Goal: Transaction & Acquisition: Purchase product/service

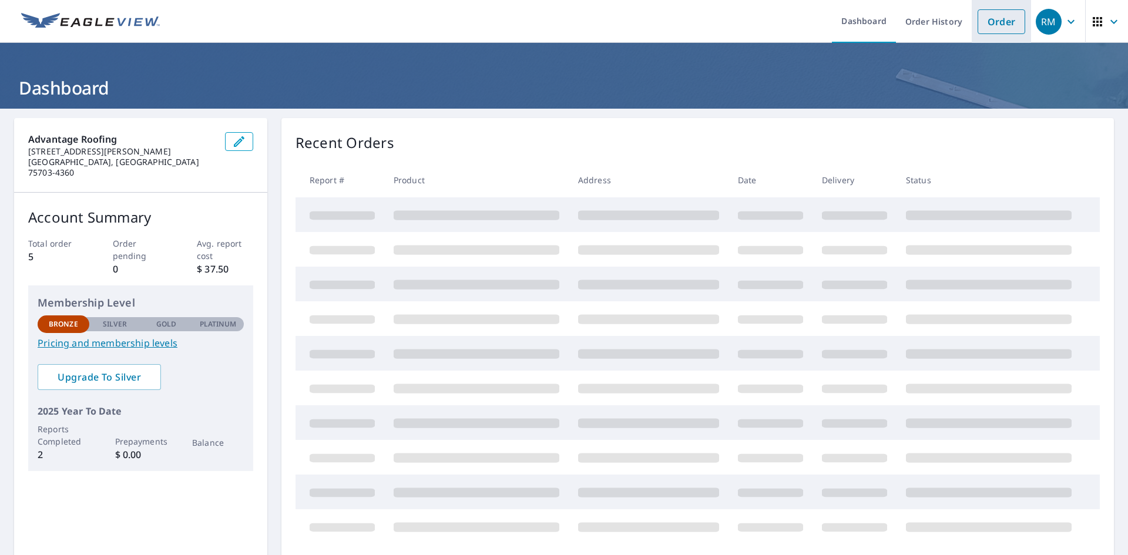
click at [1001, 28] on link "Order" at bounding box center [1002, 21] width 48 height 25
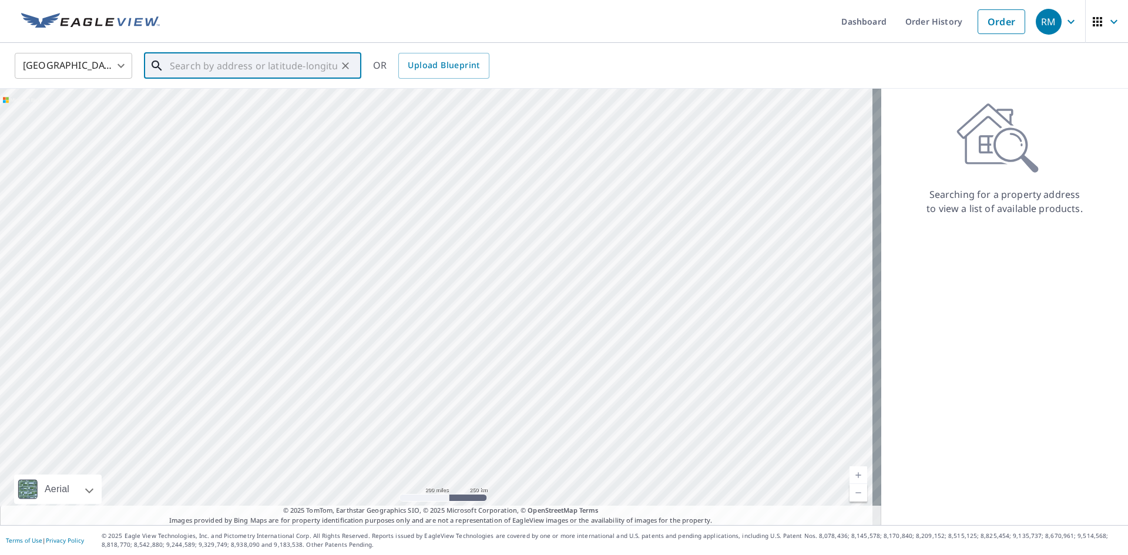
click at [257, 67] on input "text" at bounding box center [253, 65] width 167 height 33
paste input "[STREET_ADDRESS][PERSON_NAME]"
click at [272, 104] on span "[STREET_ADDRESS]" at bounding box center [259, 100] width 184 height 14
type input "[STREET_ADDRESS][PERSON_NAME]"
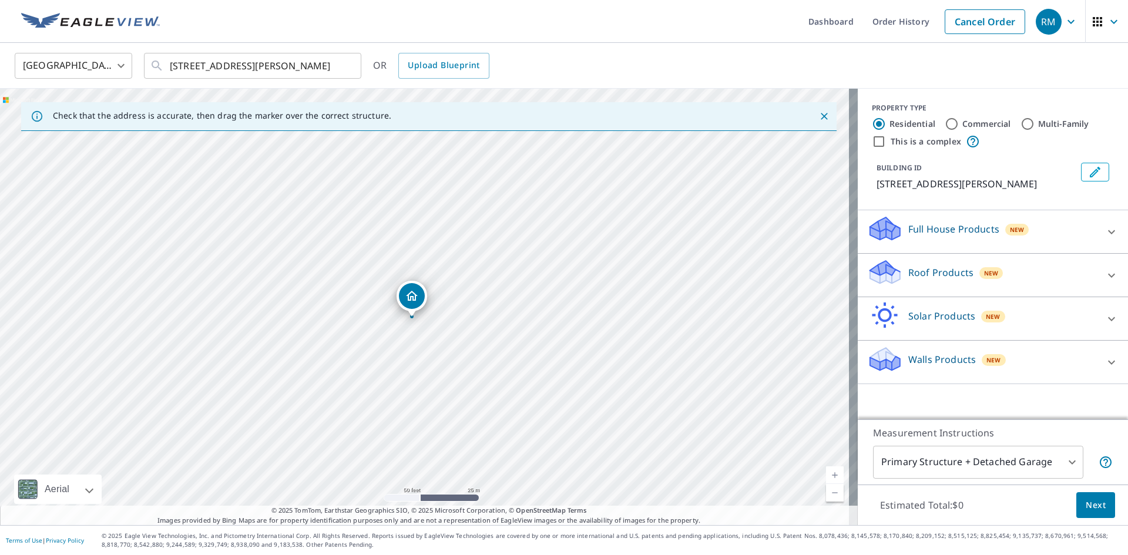
drag, startPoint x: 526, startPoint y: 304, endPoint x: 532, endPoint y: 313, distance: 11.1
click at [532, 313] on div "[STREET_ADDRESS][PERSON_NAME]" at bounding box center [429, 307] width 858 height 437
drag, startPoint x: 505, startPoint y: 364, endPoint x: 529, endPoint y: 202, distance: 164.0
click at [529, 202] on div "[STREET_ADDRESS][PERSON_NAME]" at bounding box center [429, 307] width 858 height 437
drag, startPoint x: 652, startPoint y: 386, endPoint x: 594, endPoint y: 358, distance: 64.4
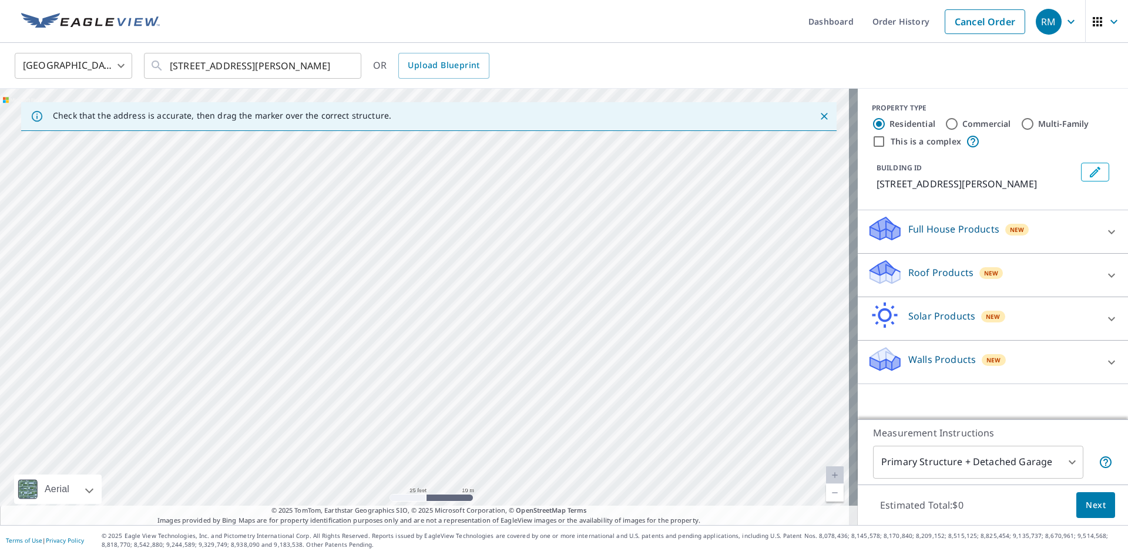
click at [594, 358] on div "[STREET_ADDRESS][PERSON_NAME]" at bounding box center [429, 307] width 858 height 437
drag, startPoint x: 627, startPoint y: 355, endPoint x: 597, endPoint y: 237, distance: 122.4
click at [597, 237] on div "[STREET_ADDRESS][PERSON_NAME]" at bounding box center [429, 307] width 858 height 437
drag, startPoint x: 634, startPoint y: 346, endPoint x: 549, endPoint y: 232, distance: 141.9
click at [549, 232] on div "[STREET_ADDRESS][PERSON_NAME]" at bounding box center [429, 307] width 858 height 437
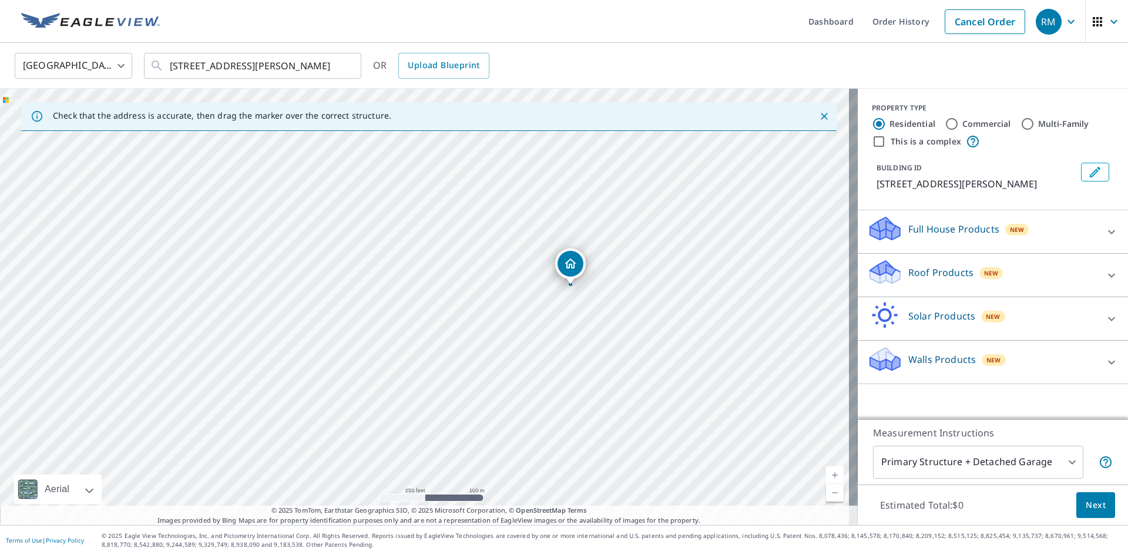
drag, startPoint x: 598, startPoint y: 275, endPoint x: 588, endPoint y: 325, distance: 51.0
click at [588, 325] on div "[STREET_ADDRESS][PERSON_NAME]" at bounding box center [429, 307] width 858 height 437
drag, startPoint x: 650, startPoint y: 290, endPoint x: 627, endPoint y: 197, distance: 96.3
click at [627, 197] on div "[STREET_ADDRESS][PERSON_NAME]" at bounding box center [429, 307] width 858 height 437
drag, startPoint x: 590, startPoint y: 306, endPoint x: 585, endPoint y: 267, distance: 39.7
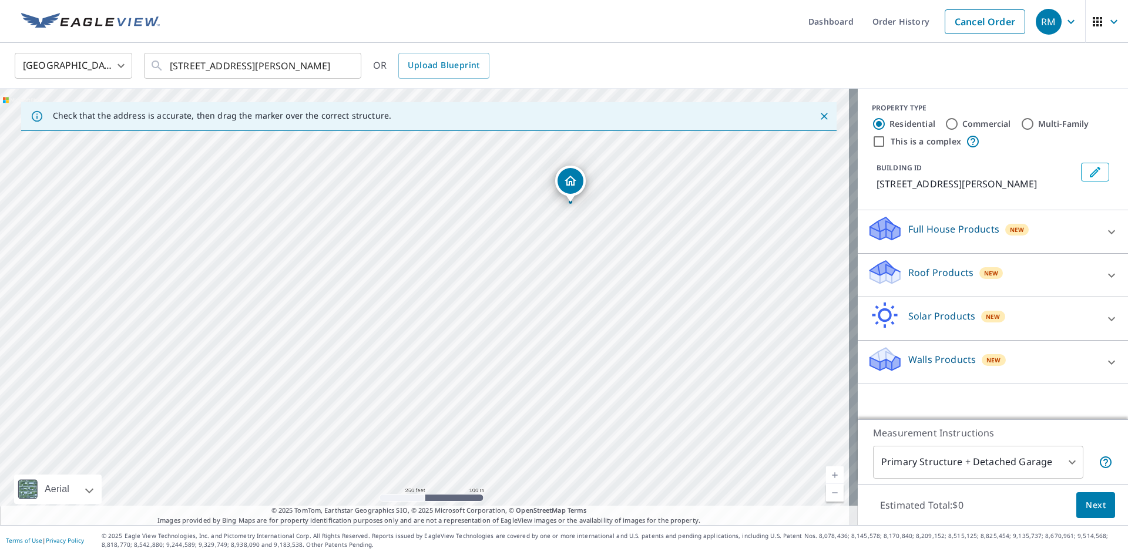
click at [585, 267] on div "[STREET_ADDRESS][PERSON_NAME]" at bounding box center [429, 307] width 858 height 437
click at [491, 267] on div "[STREET_ADDRESS][PERSON_NAME]" at bounding box center [429, 307] width 858 height 437
drag, startPoint x: 491, startPoint y: 268, endPoint x: 513, endPoint y: 302, distance: 40.7
click at [513, 301] on div "[STREET_ADDRESS][PERSON_NAME]" at bounding box center [429, 307] width 858 height 437
click at [513, 302] on div "[STREET_ADDRESS][PERSON_NAME]" at bounding box center [429, 307] width 858 height 437
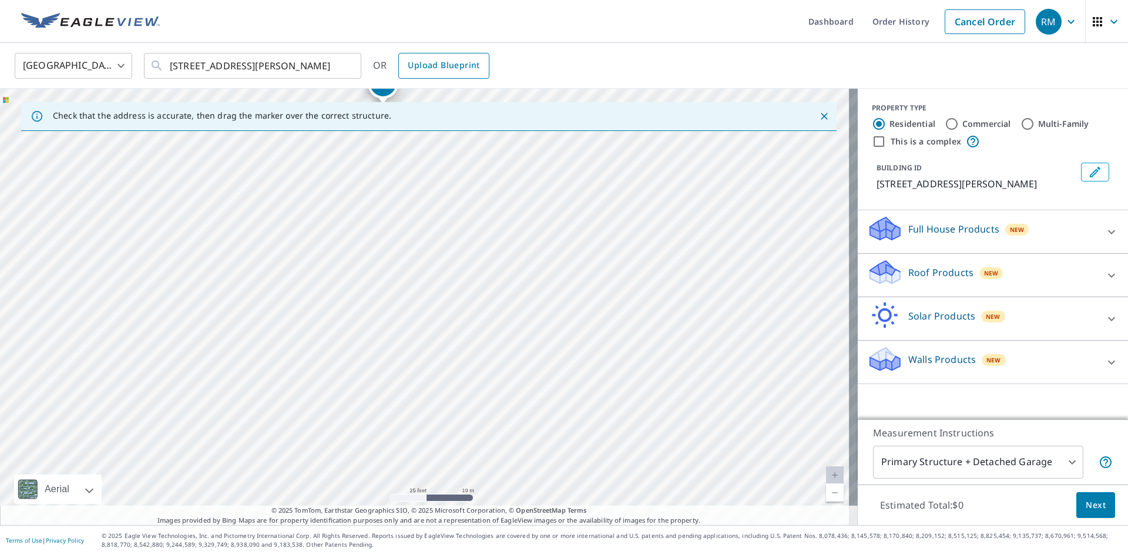
drag, startPoint x: 495, startPoint y: 182, endPoint x: 456, endPoint y: 76, distance: 112.4
click at [456, 76] on div "[GEOGRAPHIC_DATA] [GEOGRAPHIC_DATA] ​ [STREET_ADDRESS][PERSON_NAME] ​ OR Upload…" at bounding box center [564, 284] width 1128 height 482
click at [563, 250] on div "[STREET_ADDRESS][PERSON_NAME]" at bounding box center [429, 307] width 858 height 437
drag, startPoint x: 560, startPoint y: 239, endPoint x: 549, endPoint y: 176, distance: 63.4
click at [535, 132] on div "Check that the address is accurate, then drag the marker over the correct struc…" at bounding box center [429, 307] width 858 height 437
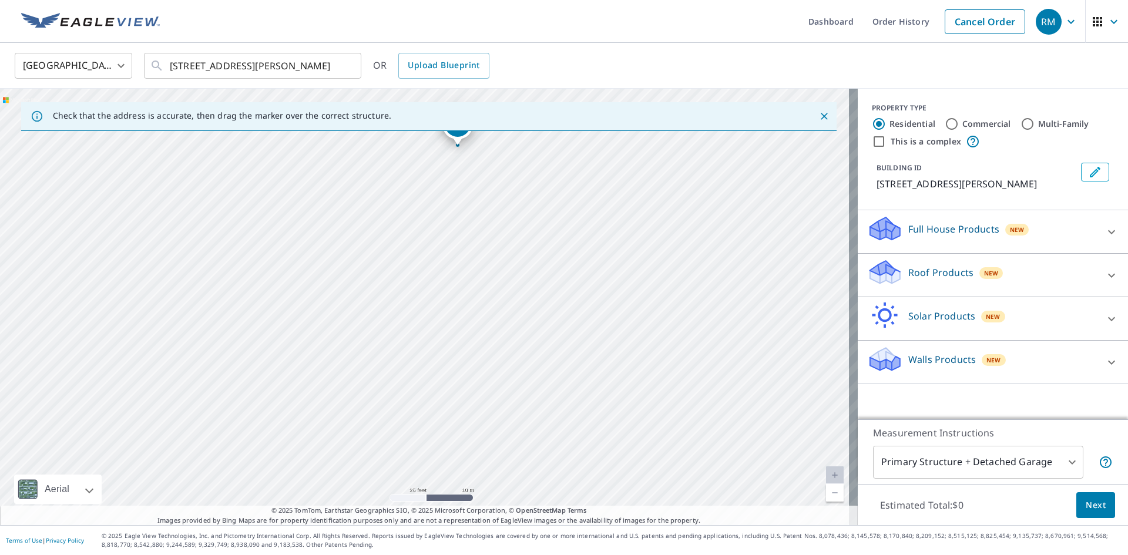
click at [535, 131] on div "Check that the address is accurate, then drag the marker over the correct struc…" at bounding box center [429, 116] width 858 height 33
click at [644, 281] on div "[STREET_ADDRESS][PERSON_NAME]" at bounding box center [429, 307] width 858 height 437
drag, startPoint x: 708, startPoint y: 391, endPoint x: 575, endPoint y: 138, distance: 285.9
click at [578, 138] on div "[STREET_ADDRESS][PERSON_NAME]" at bounding box center [429, 307] width 858 height 437
drag, startPoint x: 673, startPoint y: 338, endPoint x: 589, endPoint y: 184, distance: 175.4
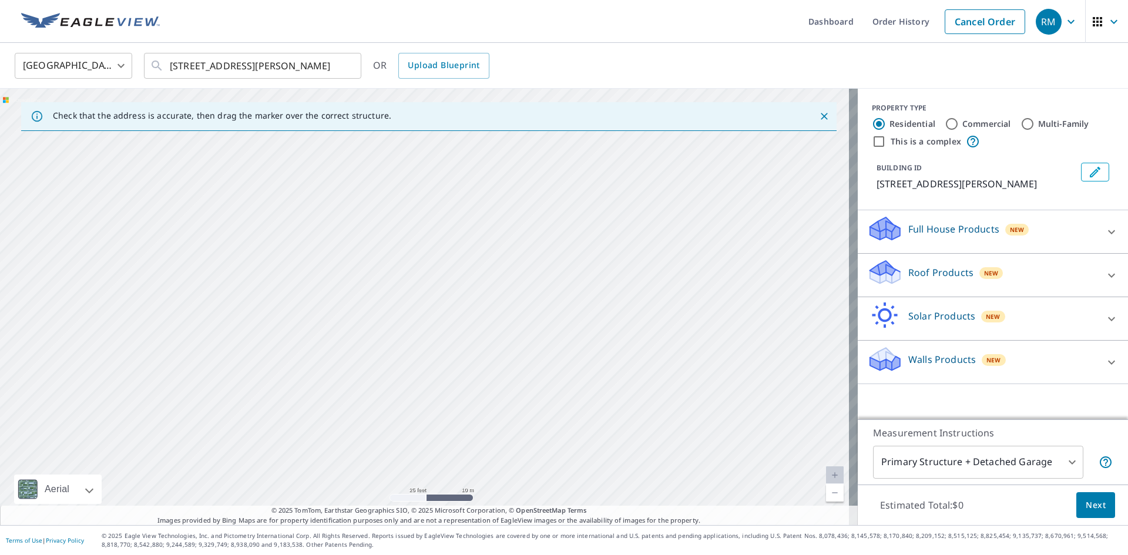
click at [589, 184] on div "[STREET_ADDRESS][PERSON_NAME]" at bounding box center [429, 307] width 858 height 437
drag, startPoint x: 719, startPoint y: 249, endPoint x: 692, endPoint y: 368, distance: 121.6
click at [692, 368] on div "[STREET_ADDRESS][PERSON_NAME]" at bounding box center [429, 307] width 858 height 437
click at [945, 24] on link "Cancel Order" at bounding box center [985, 21] width 80 height 25
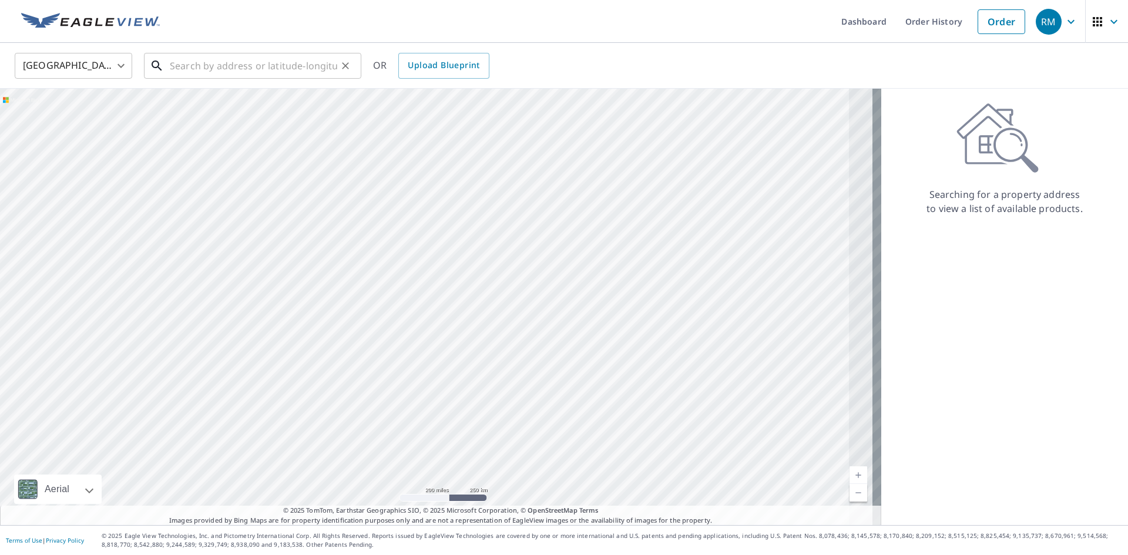
click at [262, 68] on input "text" at bounding box center [253, 65] width 167 height 33
paste input "[STREET_ADDRESS][PERSON_NAME]"
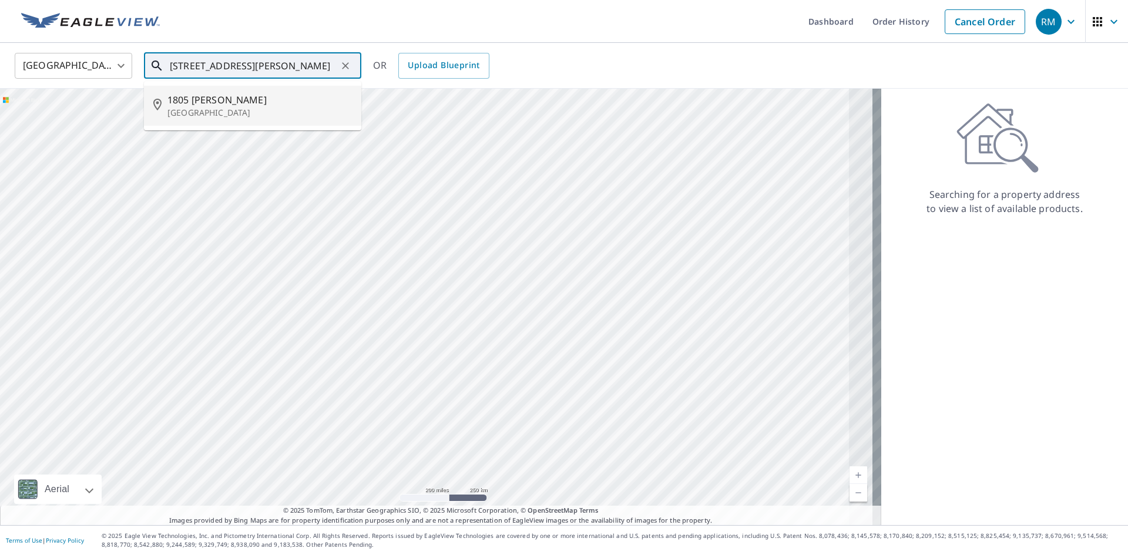
click at [270, 103] on span "1805 [PERSON_NAME]" at bounding box center [259, 100] width 184 height 14
type input "[STREET_ADDRESS][PERSON_NAME]"
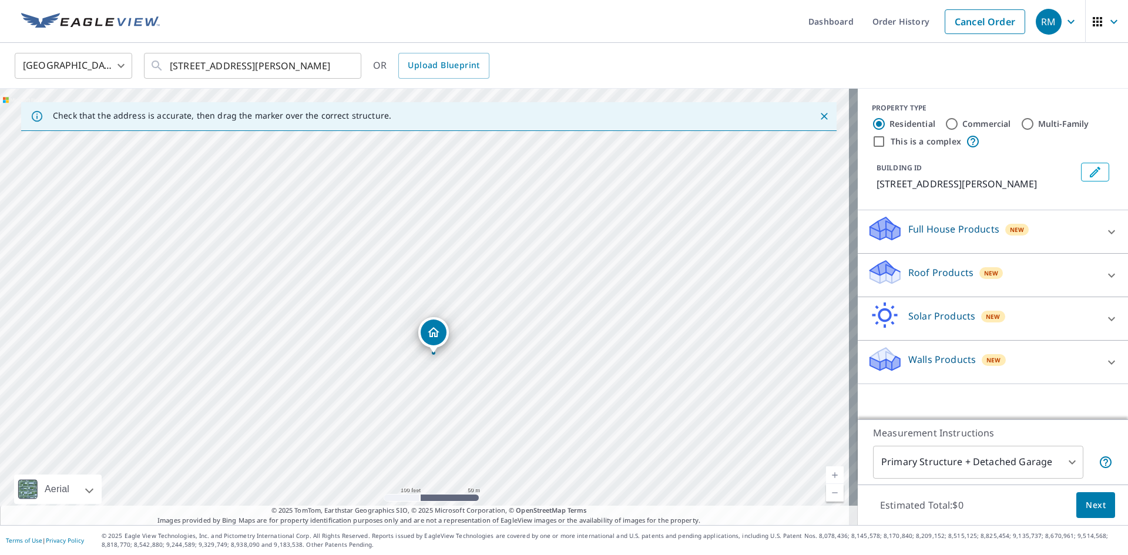
drag, startPoint x: 427, startPoint y: 281, endPoint x: 427, endPoint y: 328, distance: 47.0
click at [1035, 280] on div "Roof Products New" at bounding box center [982, 275] width 230 height 33
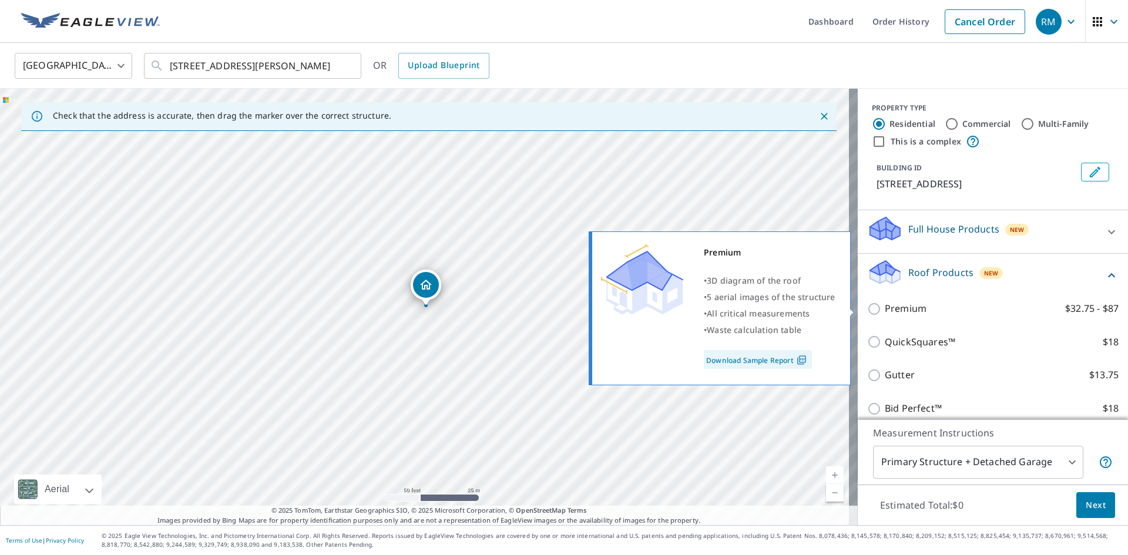
click at [913, 306] on p "Premium" at bounding box center [906, 308] width 42 height 15
click at [885, 306] on input "Premium $32.75 - $87" at bounding box center [876, 309] width 18 height 14
checkbox input "true"
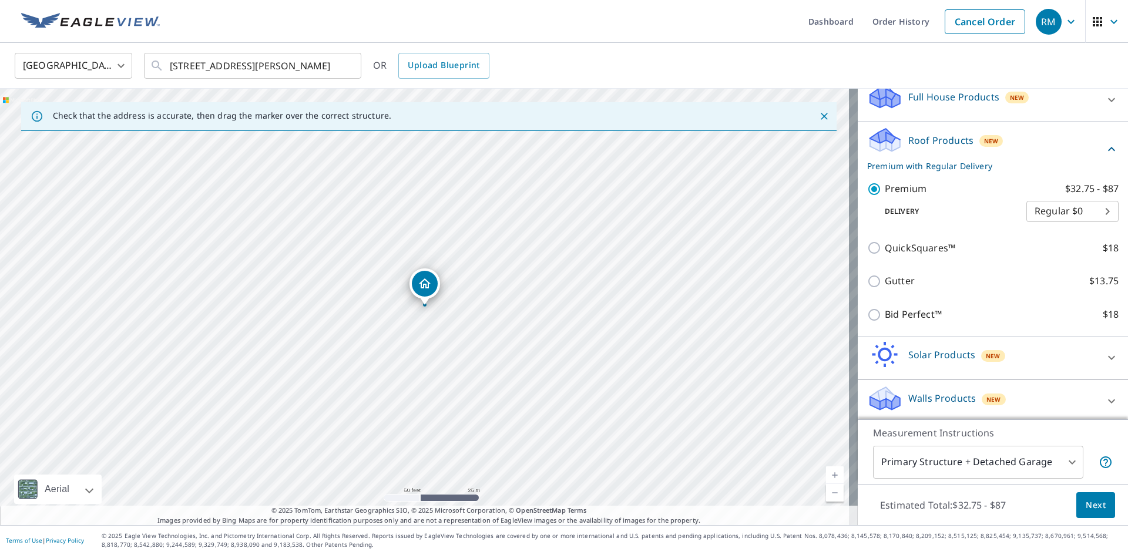
scroll to position [136, 0]
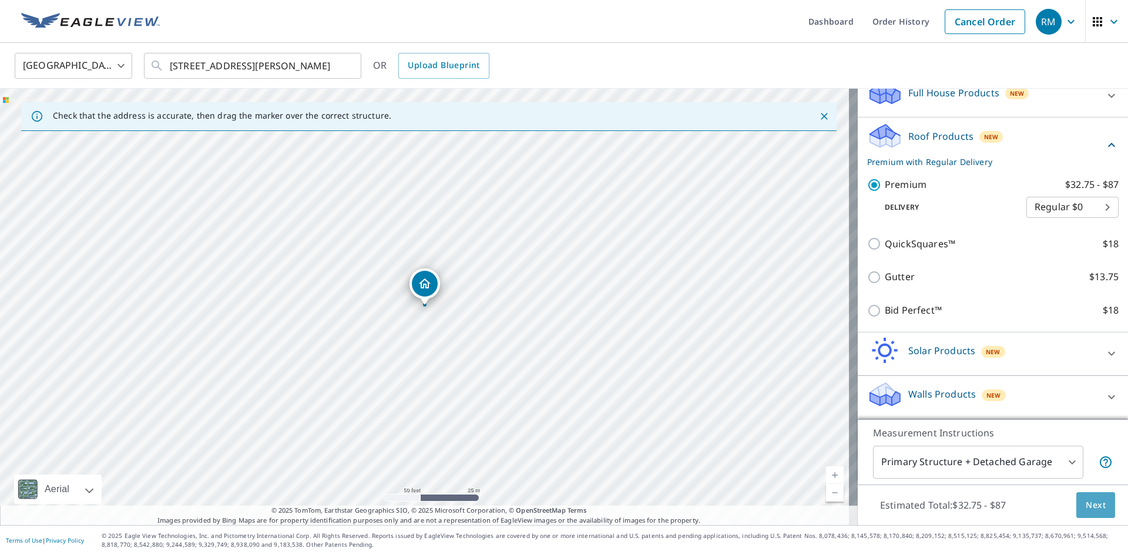
click at [1086, 506] on span "Next" at bounding box center [1096, 505] width 20 height 15
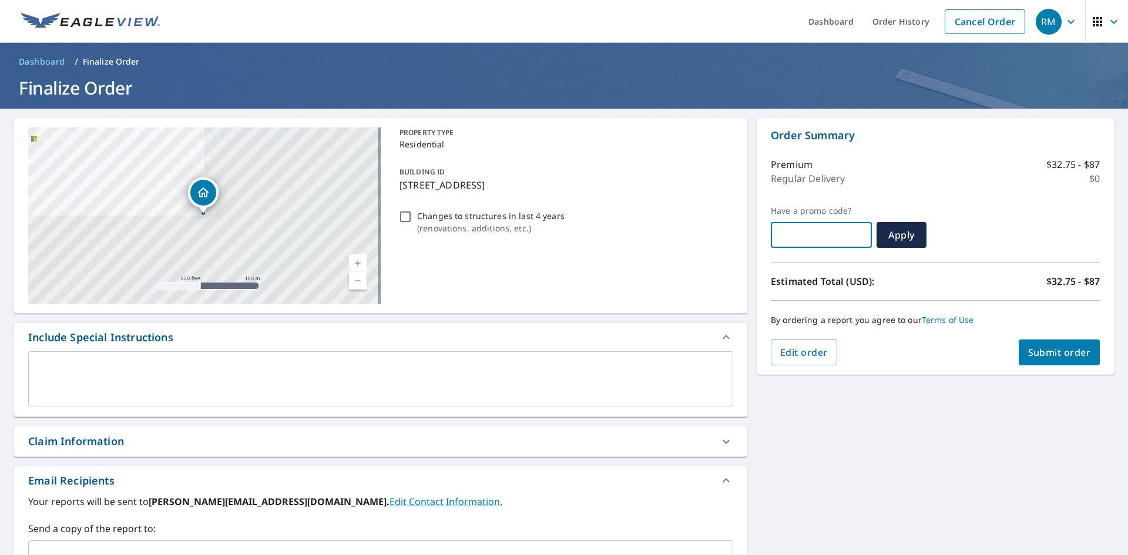
click at [821, 228] on input "text" at bounding box center [821, 235] width 101 height 33
type input "JR25-G3XL7-MC3MZ"
click at [911, 235] on button "Apply" at bounding box center [902, 235] width 50 height 26
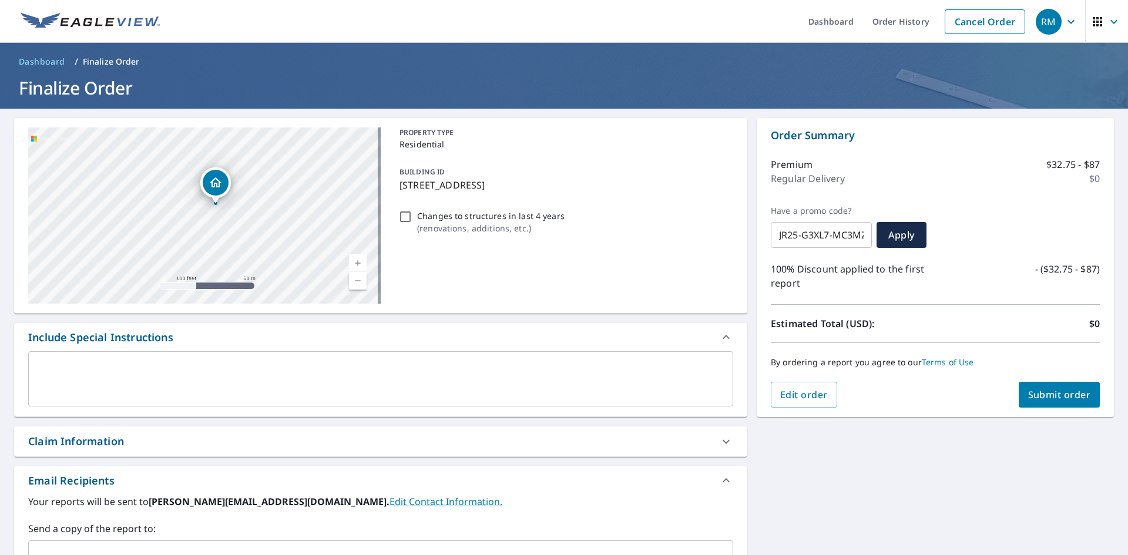
drag, startPoint x: 228, startPoint y: 194, endPoint x: 241, endPoint y: 196, distance: 13.6
click at [241, 196] on div "[STREET_ADDRESS]" at bounding box center [204, 215] width 353 height 176
drag, startPoint x: 243, startPoint y: 240, endPoint x: 244, endPoint y: 200, distance: 40.0
click at [244, 200] on div "[STREET_ADDRESS]" at bounding box center [204, 215] width 353 height 176
drag, startPoint x: 221, startPoint y: 198, endPoint x: 247, endPoint y: 241, distance: 50.6
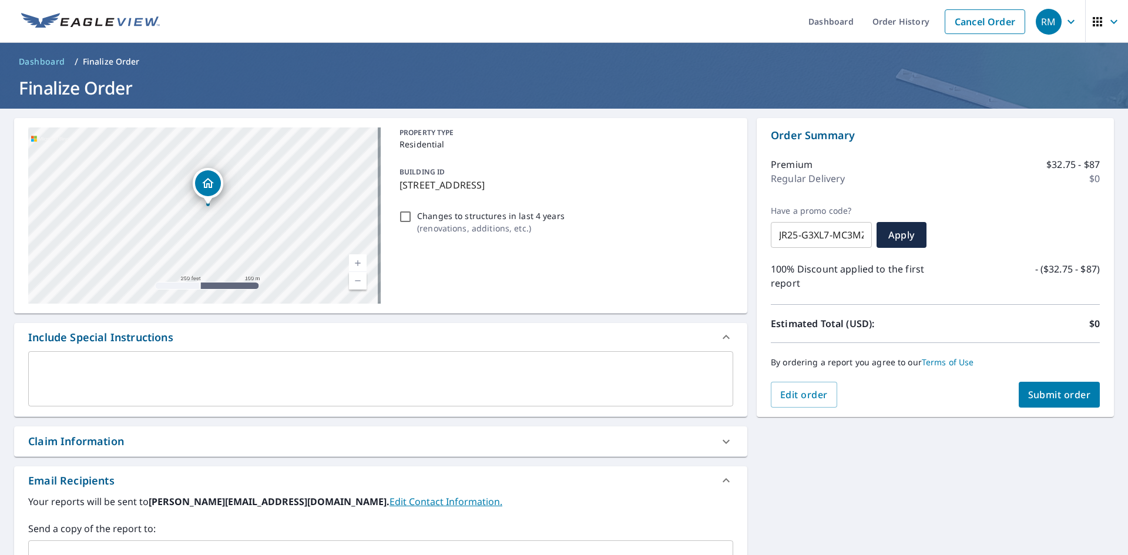
click at [247, 241] on div "[STREET_ADDRESS]" at bounding box center [204, 215] width 353 height 176
drag, startPoint x: 272, startPoint y: 243, endPoint x: 299, endPoint y: 213, distance: 40.8
click at [299, 213] on div "[STREET_ADDRESS]" at bounding box center [204, 215] width 353 height 176
drag, startPoint x: 203, startPoint y: 232, endPoint x: 247, endPoint y: 194, distance: 57.9
click at [247, 194] on div "[STREET_ADDRESS]" at bounding box center [204, 215] width 353 height 176
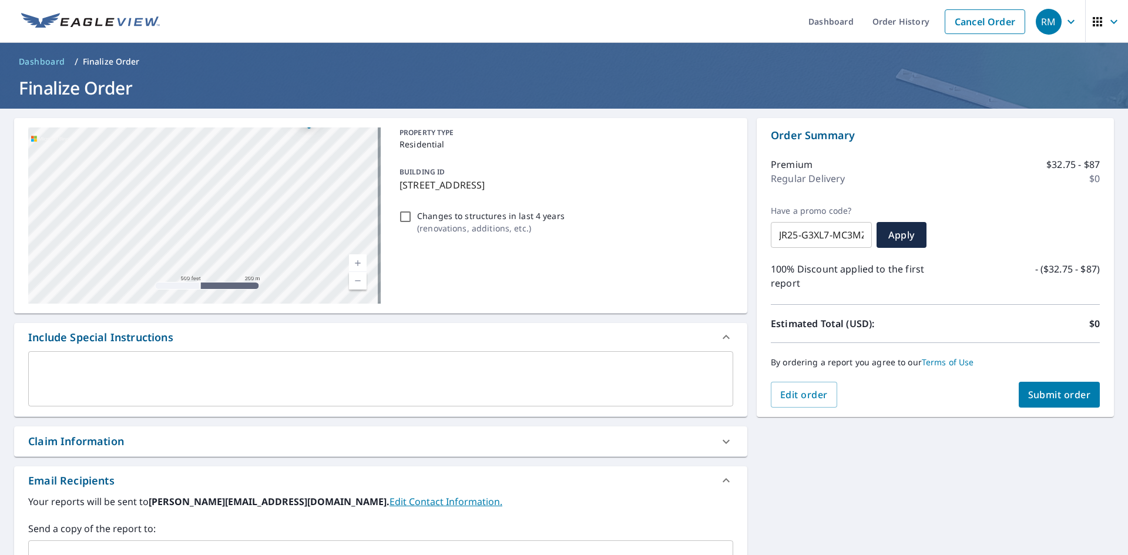
drag, startPoint x: 266, startPoint y: 227, endPoint x: 278, endPoint y: 199, distance: 30.8
click at [278, 199] on div "[STREET_ADDRESS]" at bounding box center [204, 215] width 353 height 176
click at [1063, 394] on span "Submit order" at bounding box center [1059, 394] width 63 height 13
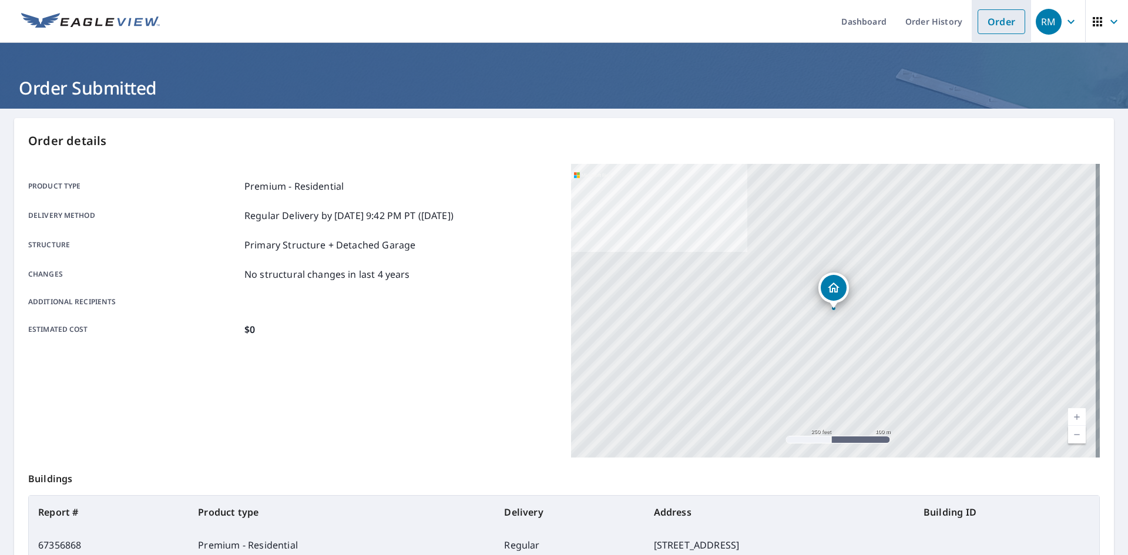
click at [995, 22] on link "Order" at bounding box center [1002, 21] width 48 height 25
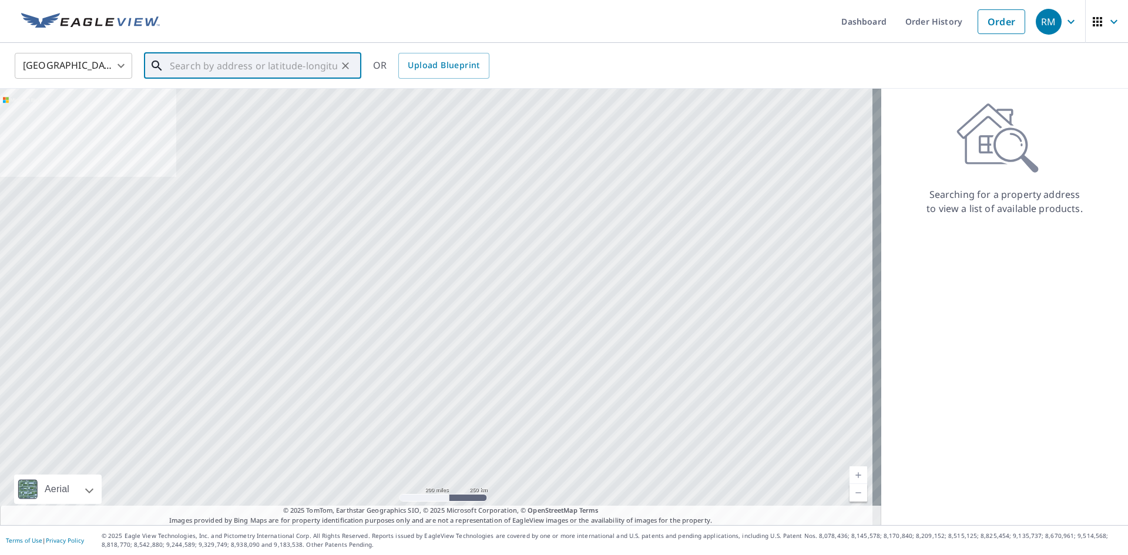
click at [302, 61] on input "text" at bounding box center [253, 65] width 167 height 33
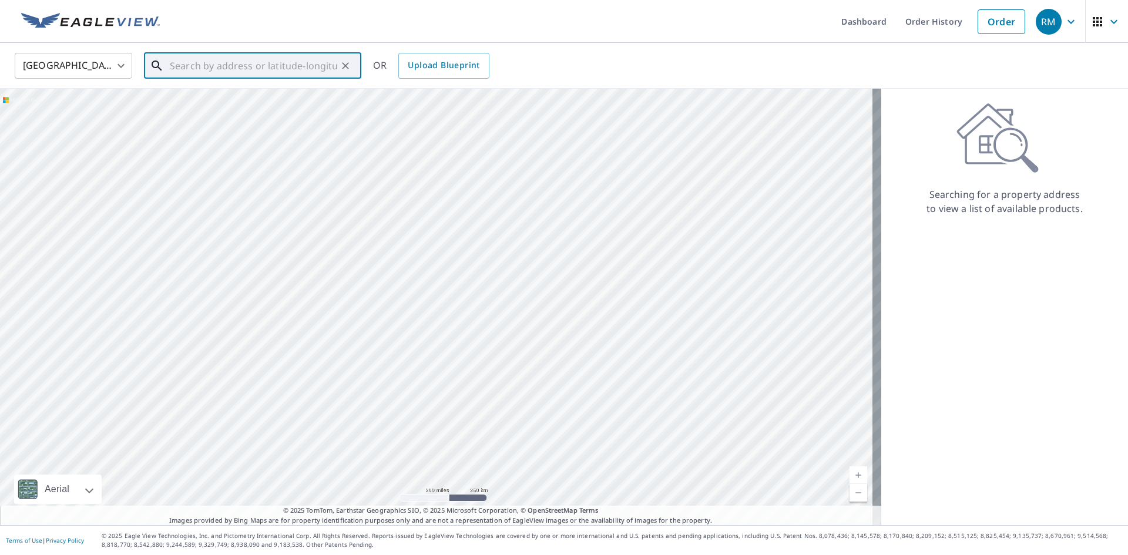
paste input "[STREET_ADDRESS][PERSON_NAME]"
click at [227, 100] on span "[STREET_ADDRESS]" at bounding box center [259, 100] width 184 height 14
type input "[STREET_ADDRESS][PERSON_NAME]"
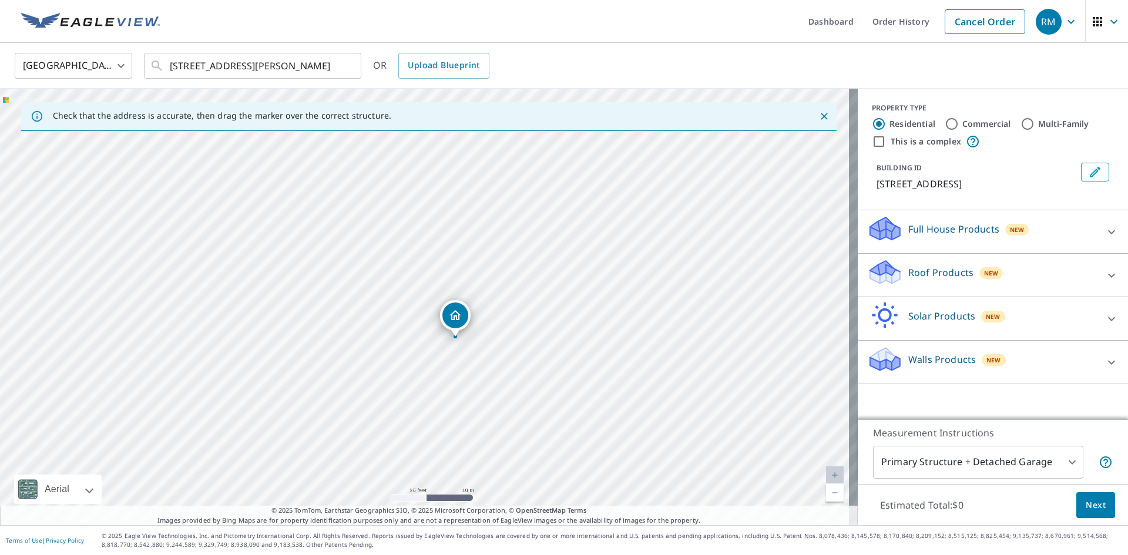
drag, startPoint x: 523, startPoint y: 379, endPoint x: 506, endPoint y: 312, distance: 69.0
click at [506, 312] on div "[STREET_ADDRESS][PERSON_NAME]" at bounding box center [429, 307] width 858 height 437
click at [1058, 456] on body "RM RM Dashboard Order History Cancel Order RM [GEOGRAPHIC_DATA] [GEOGRAPHIC_DAT…" at bounding box center [564, 277] width 1128 height 555
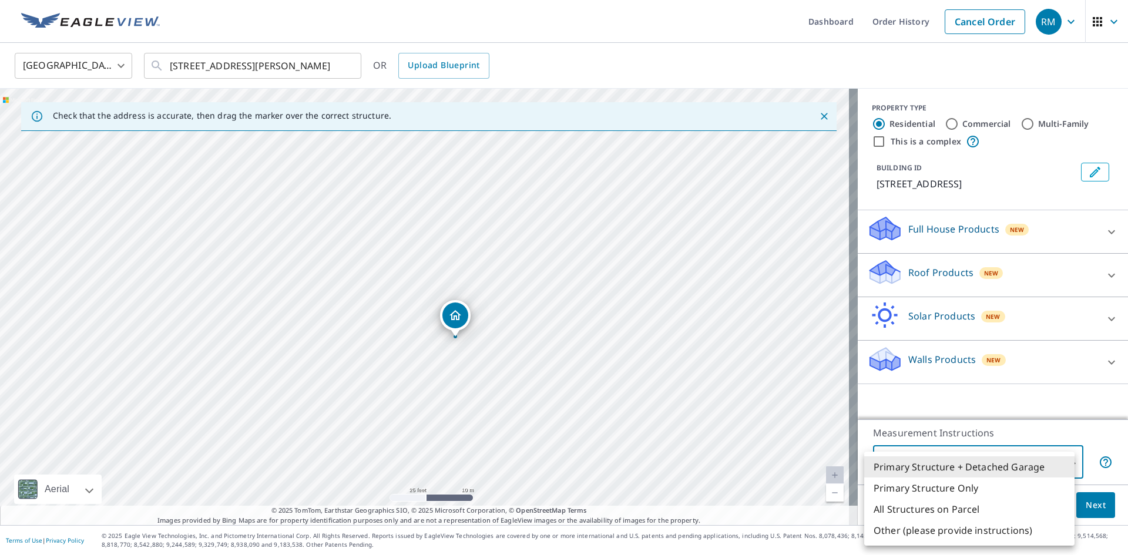
click at [962, 489] on li "Primary Structure Only" at bounding box center [969, 488] width 210 height 21
type input "2"
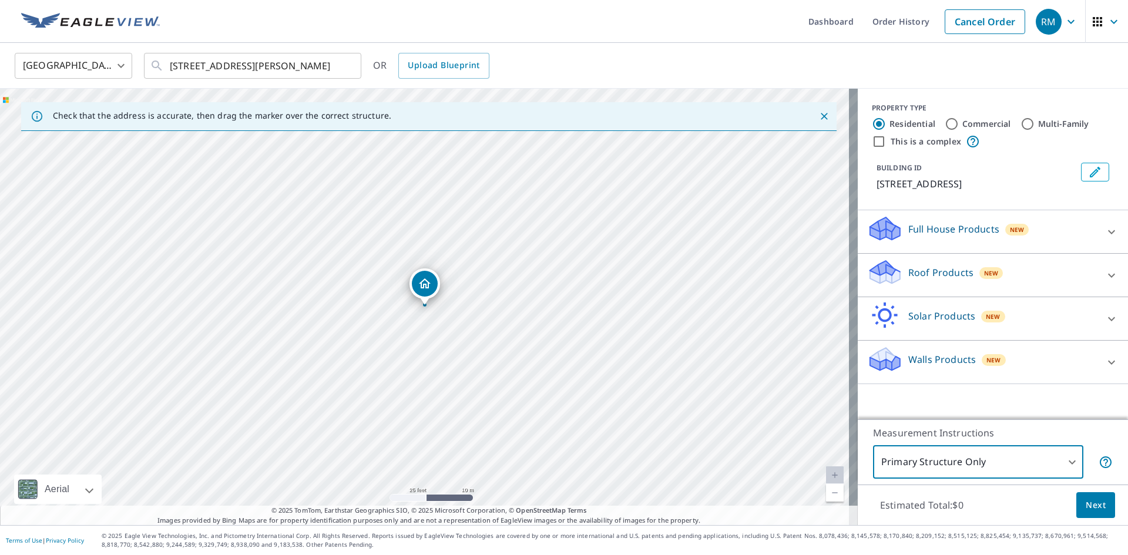
click at [1052, 276] on div "Roof Products New" at bounding box center [982, 275] width 230 height 33
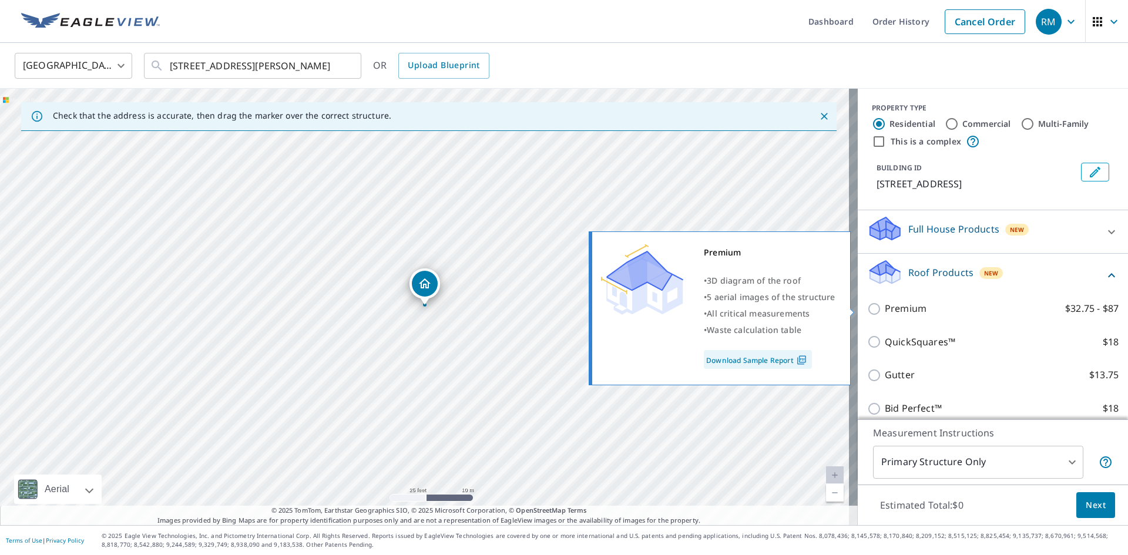
click at [892, 307] on p "Premium" at bounding box center [906, 308] width 42 height 15
click at [885, 307] on input "Premium $32.75 - $87" at bounding box center [876, 309] width 18 height 14
checkbox input "true"
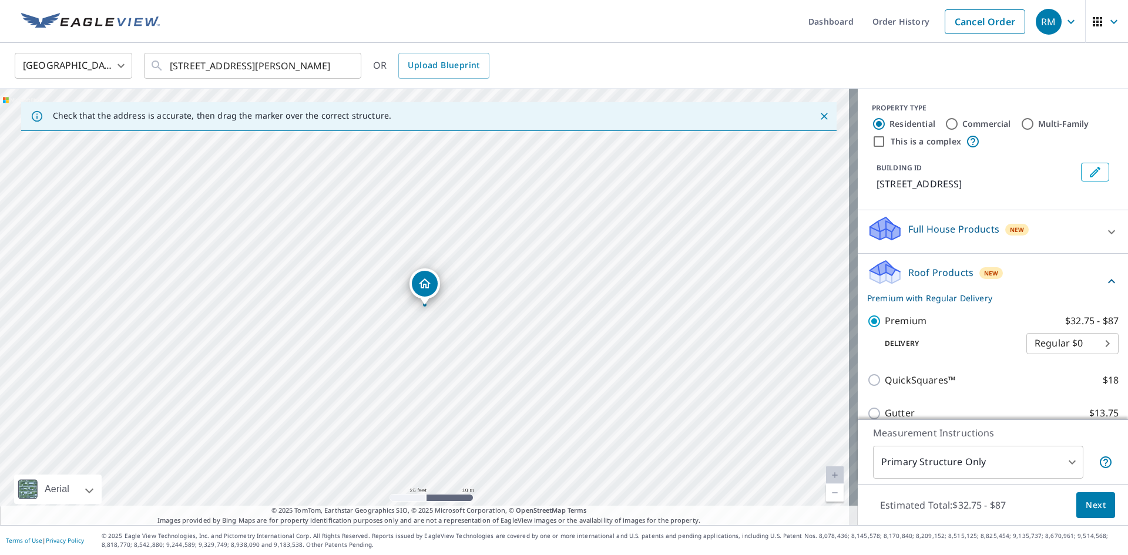
click at [1094, 502] on span "Next" at bounding box center [1096, 505] width 20 height 15
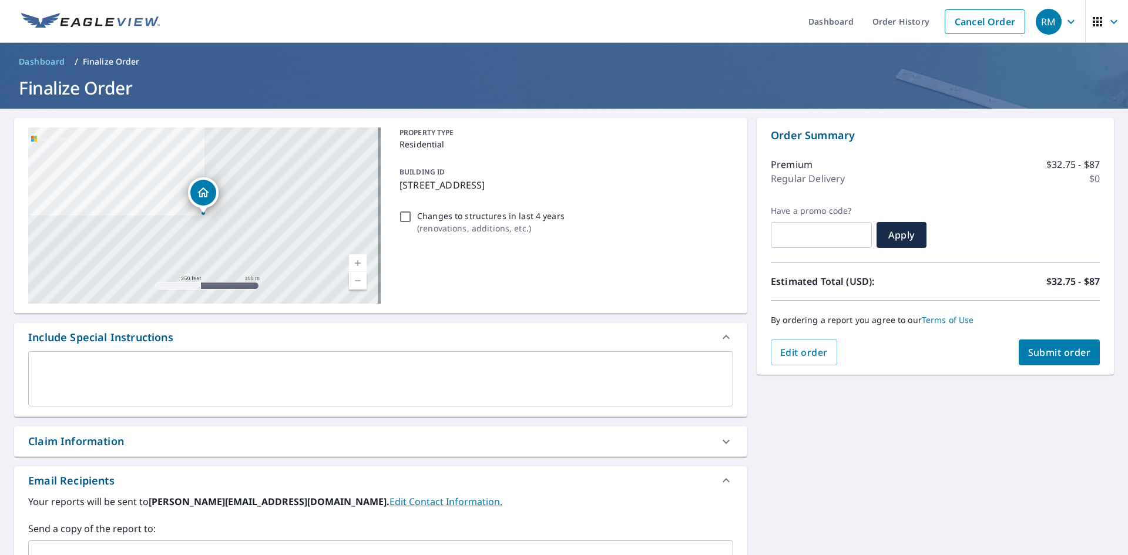
click at [789, 227] on input "text" at bounding box center [821, 235] width 101 height 33
click at [895, 241] on button "Apply" at bounding box center [902, 235] width 50 height 26
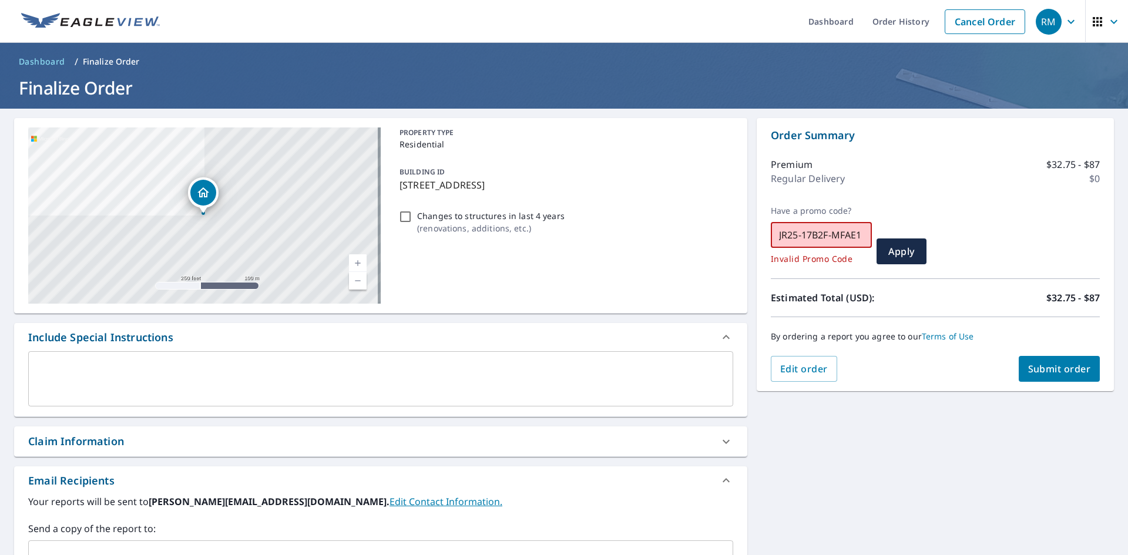
drag, startPoint x: 841, startPoint y: 236, endPoint x: 849, endPoint y: 246, distance: 12.5
click at [841, 237] on input "JR25-17B2F-MFAE1" at bounding box center [821, 235] width 101 height 33
type input "JR25-17B2F-MJAE1"
click at [895, 259] on button "Apply" at bounding box center [902, 252] width 50 height 26
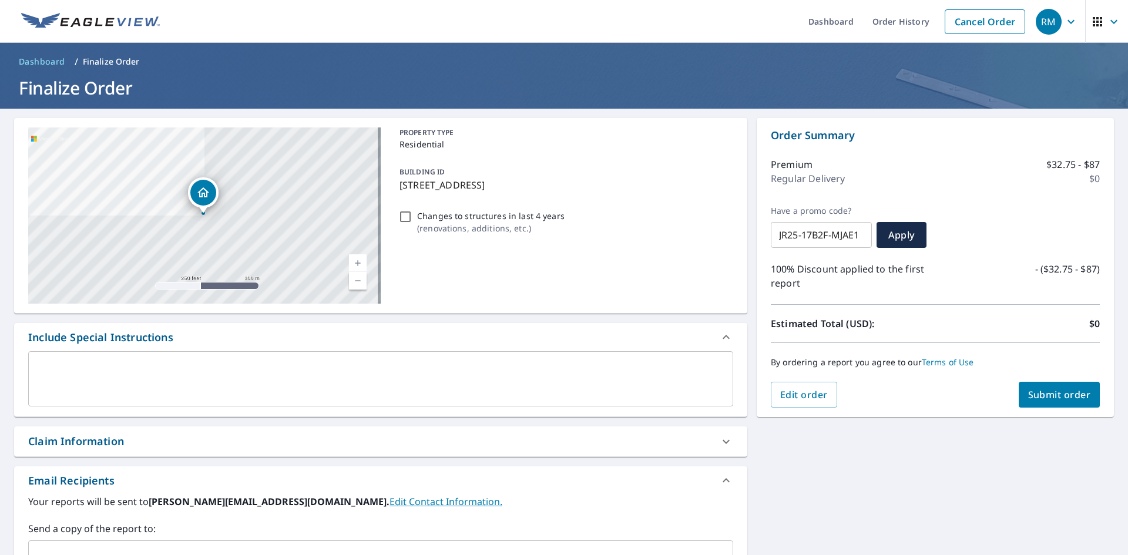
click at [1046, 391] on span "Submit order" at bounding box center [1059, 394] width 63 height 13
